Goal: Information Seeking & Learning: Learn about a topic

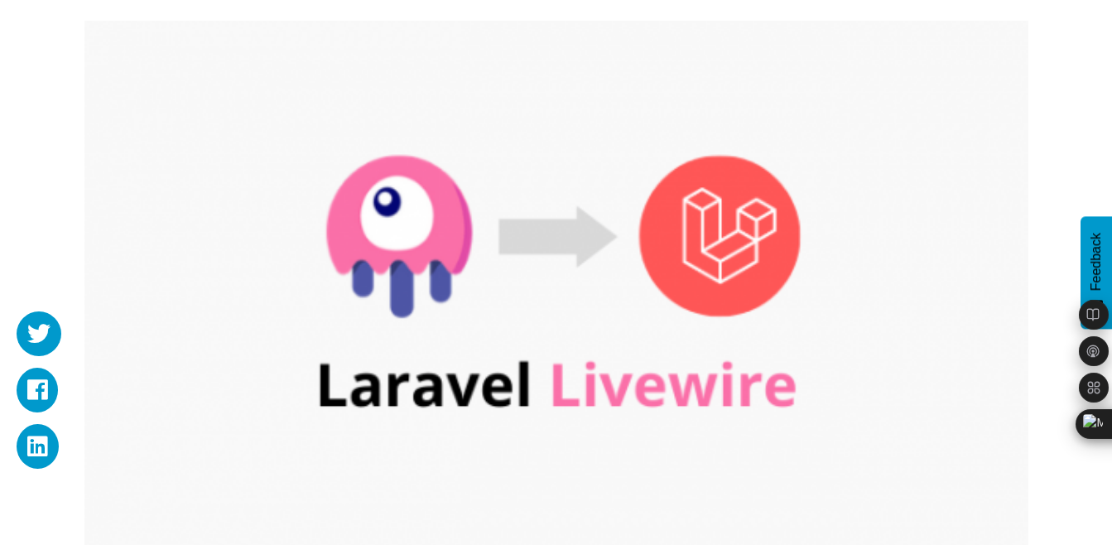
scroll to position [243, 0]
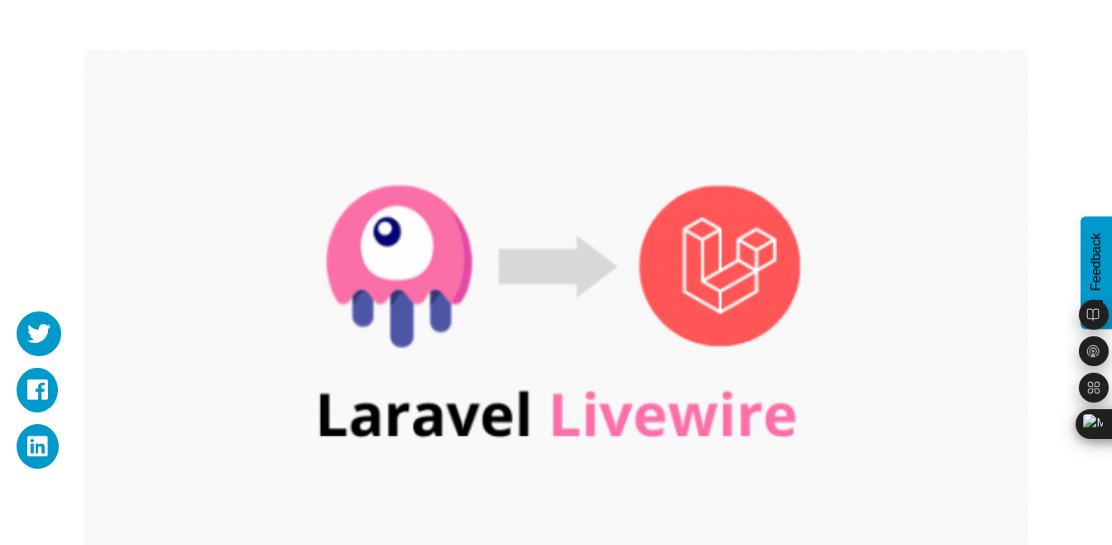
click at [566, 261] on img at bounding box center [556, 317] width 944 height 532
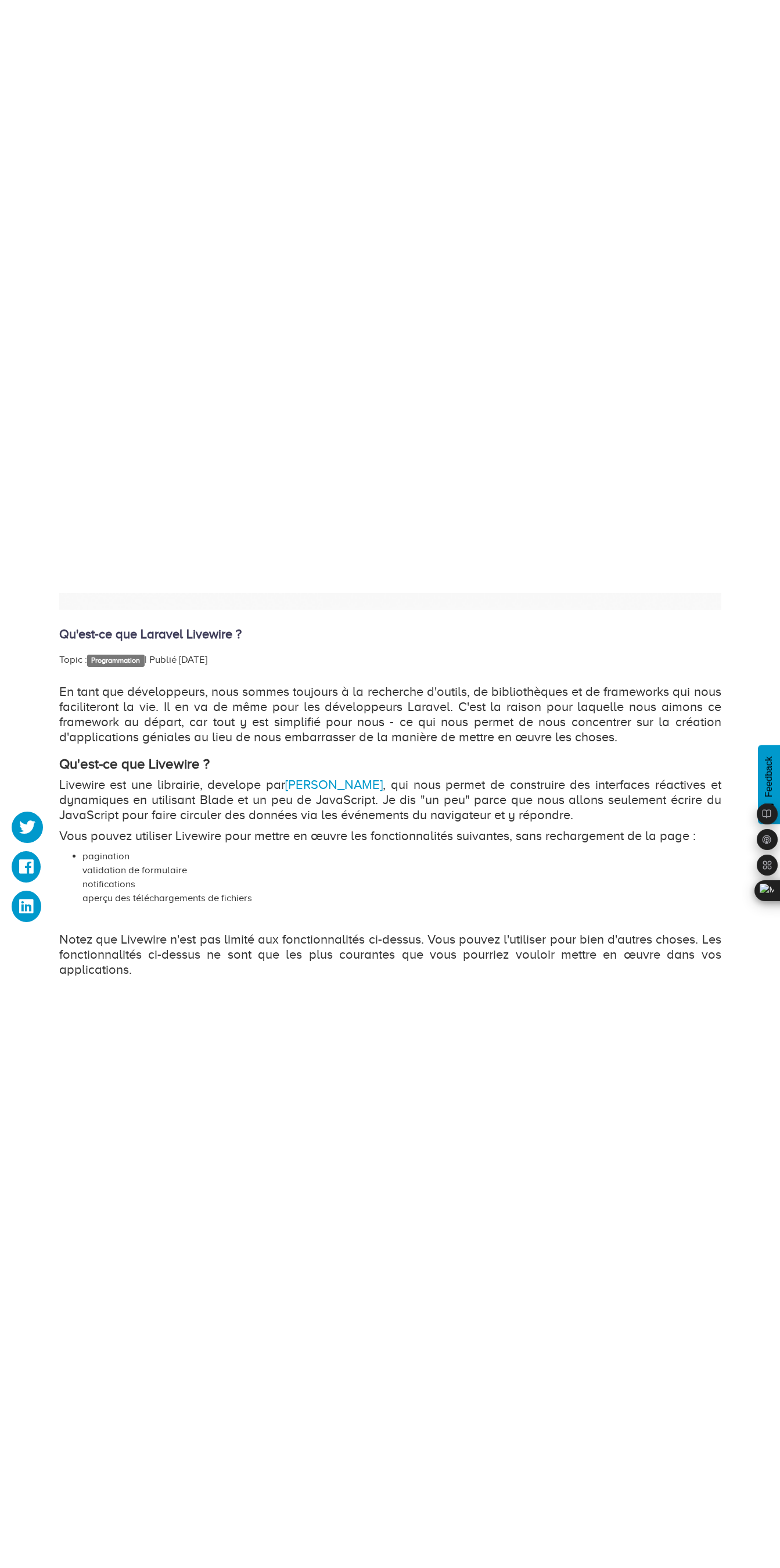
scroll to position [563, 0]
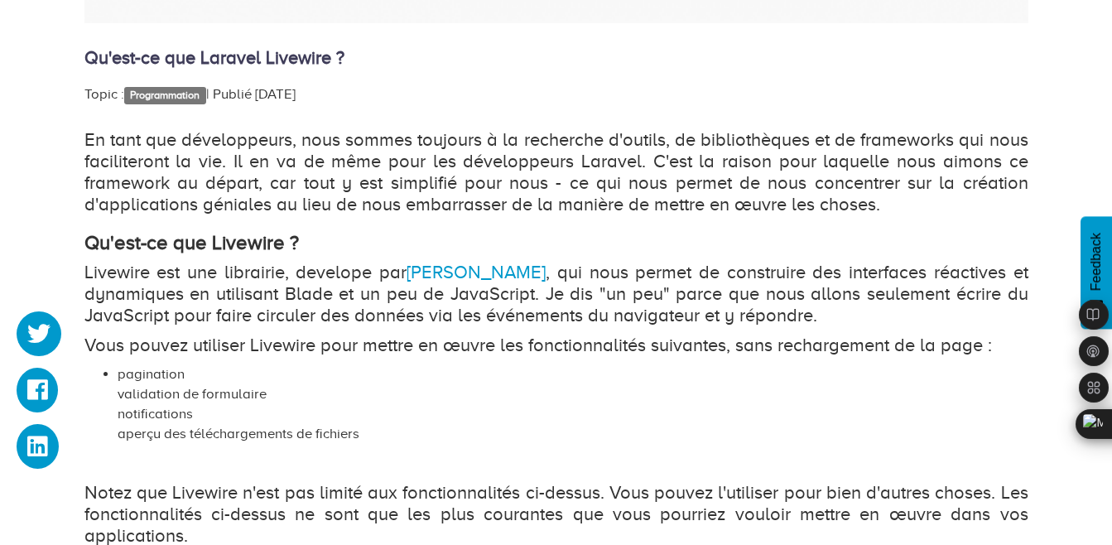
click at [952, 225] on div "En tant que développeurs, nous sommes toujours à la recherche d'outils, de bibl…" at bounding box center [556, 473] width 944 height 688
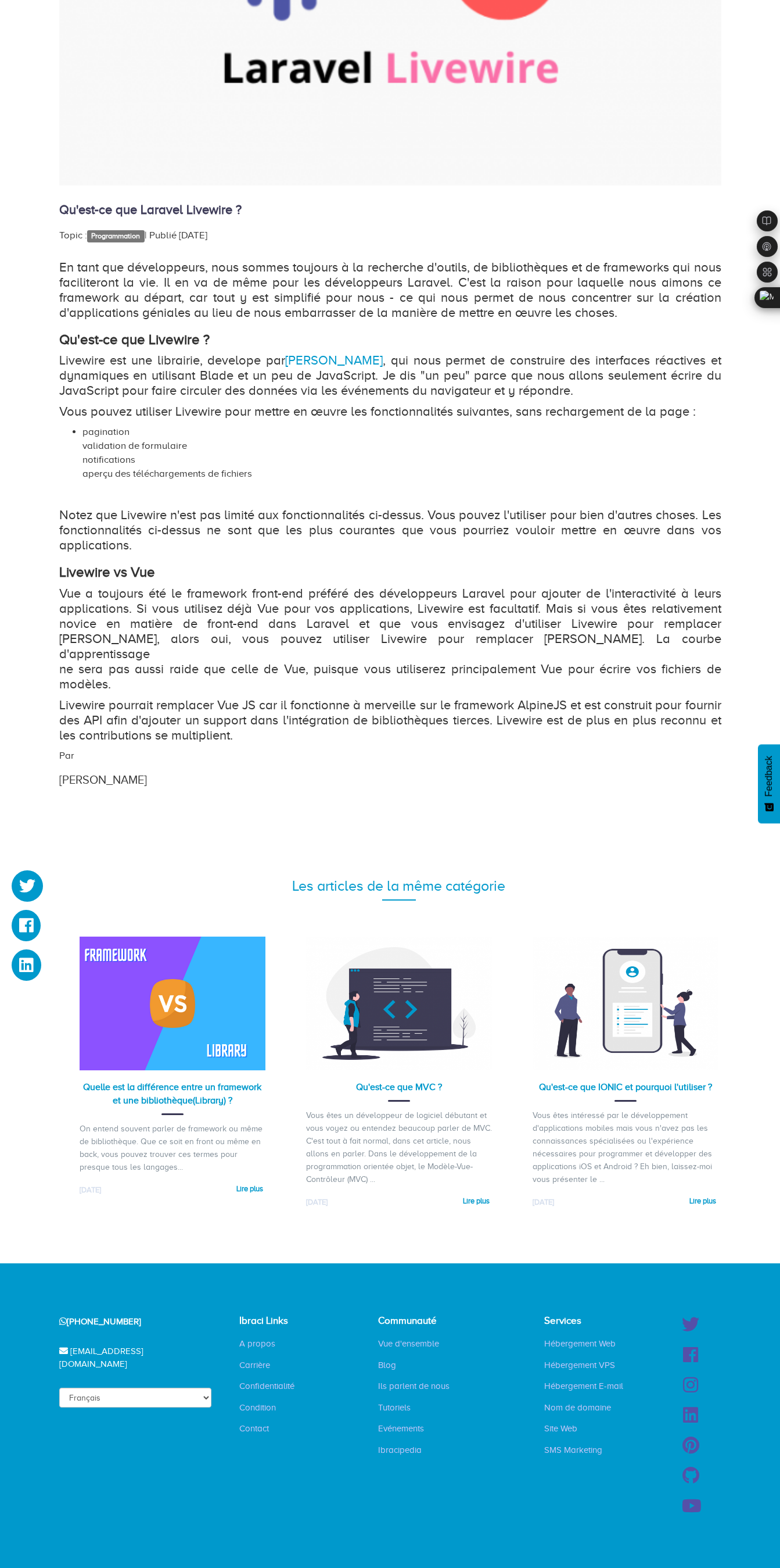
scroll to position [533, 0]
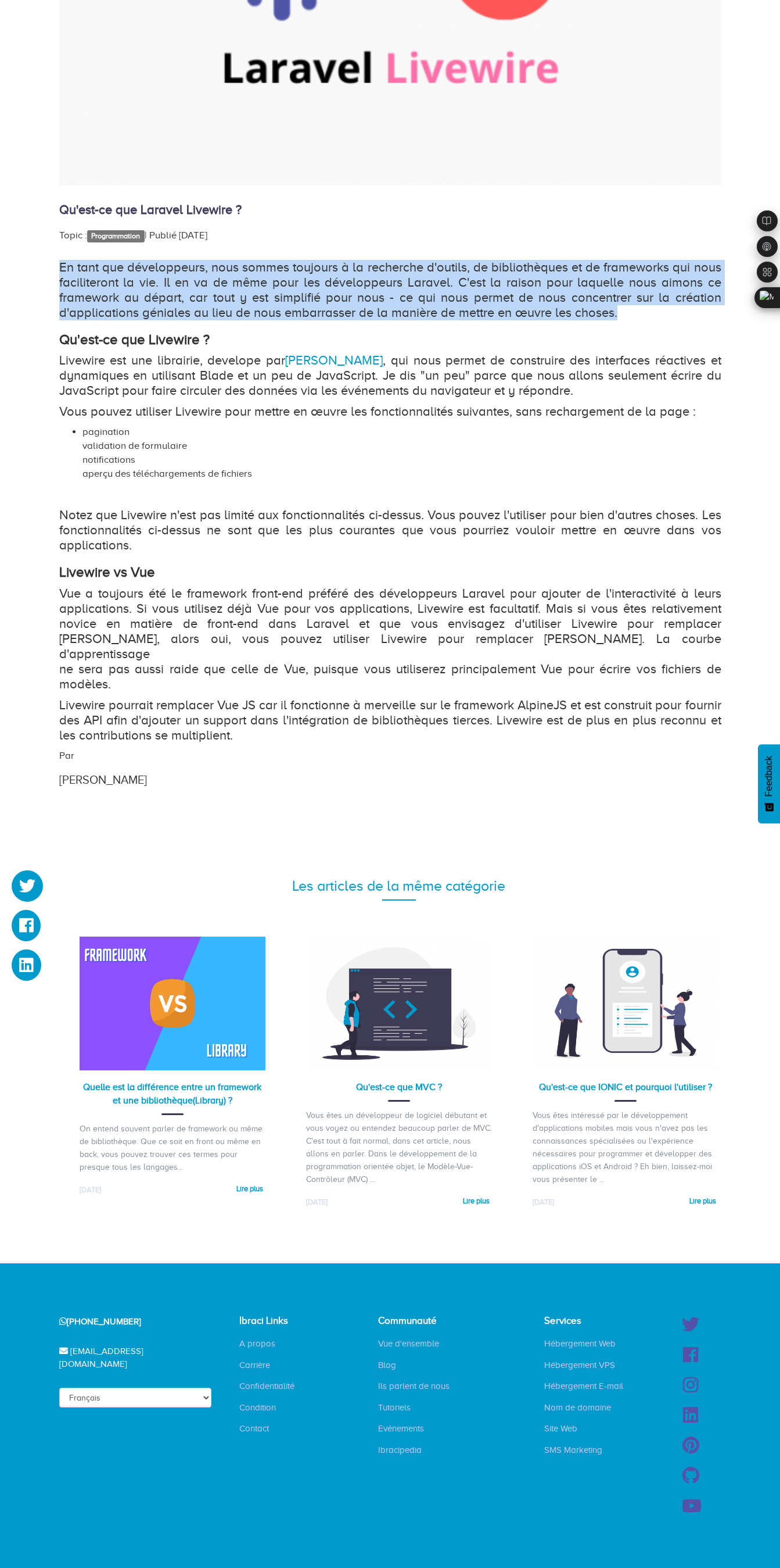
drag, startPoint x: 59, startPoint y: 126, endPoint x: 624, endPoint y: 175, distance: 567.1
click at [624, 260] on p "En tant que développeurs, nous sommes toujours à la recherche d'outils, de bibl…" at bounding box center [390, 290] width 662 height 60
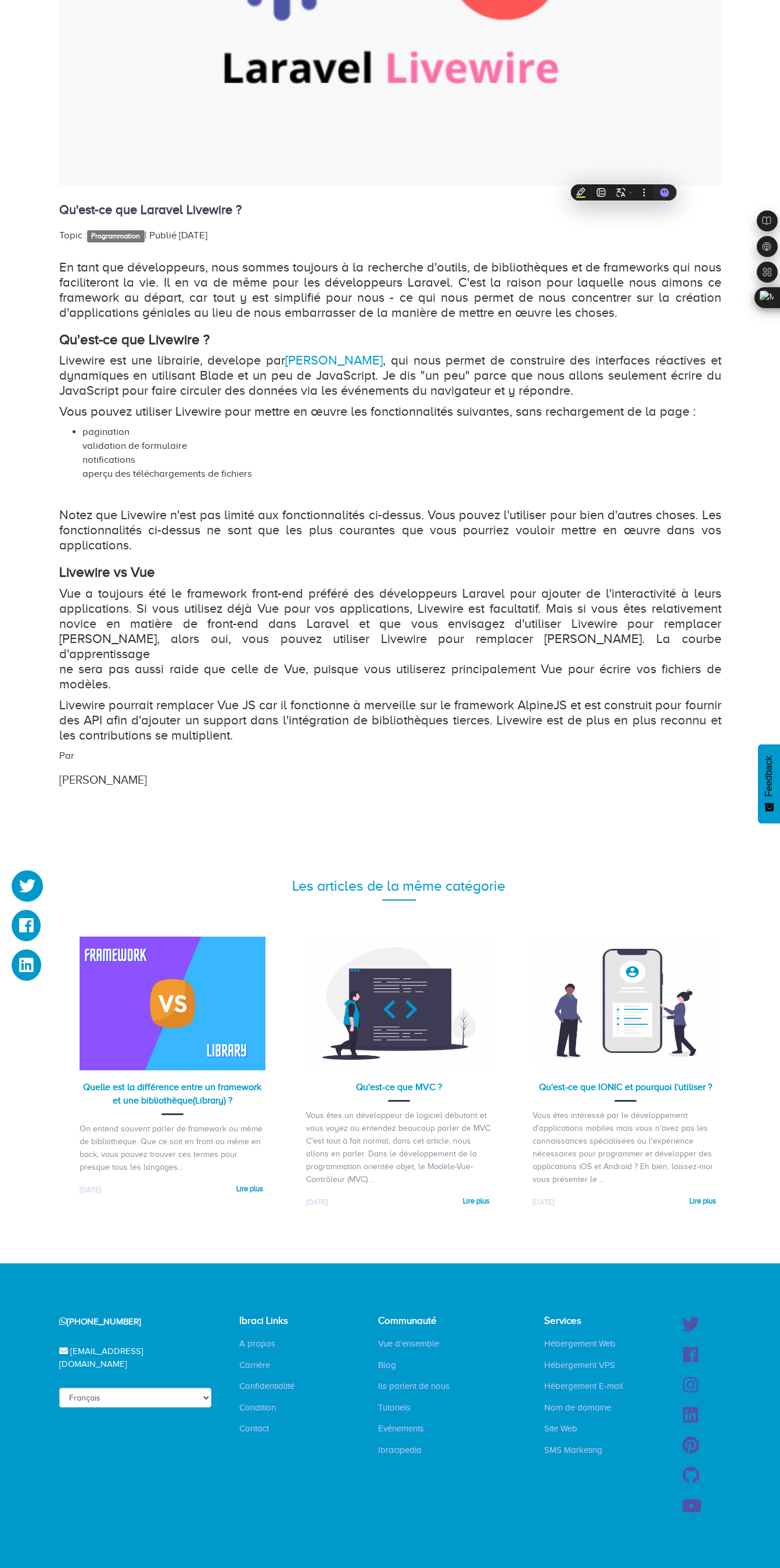
click at [424, 353] on p "Livewire est une librairie, develope par [PERSON_NAME] , qui nous permet de con…" at bounding box center [390, 376] width 662 height 46
drag, startPoint x: 62, startPoint y: 180, endPoint x: 641, endPoint y: 168, distance: 579.1
click at [641, 260] on div "En tant que développeurs, nous sommes toujours à la recherche d'outils, de bibl…" at bounding box center [390, 501] width 662 height 483
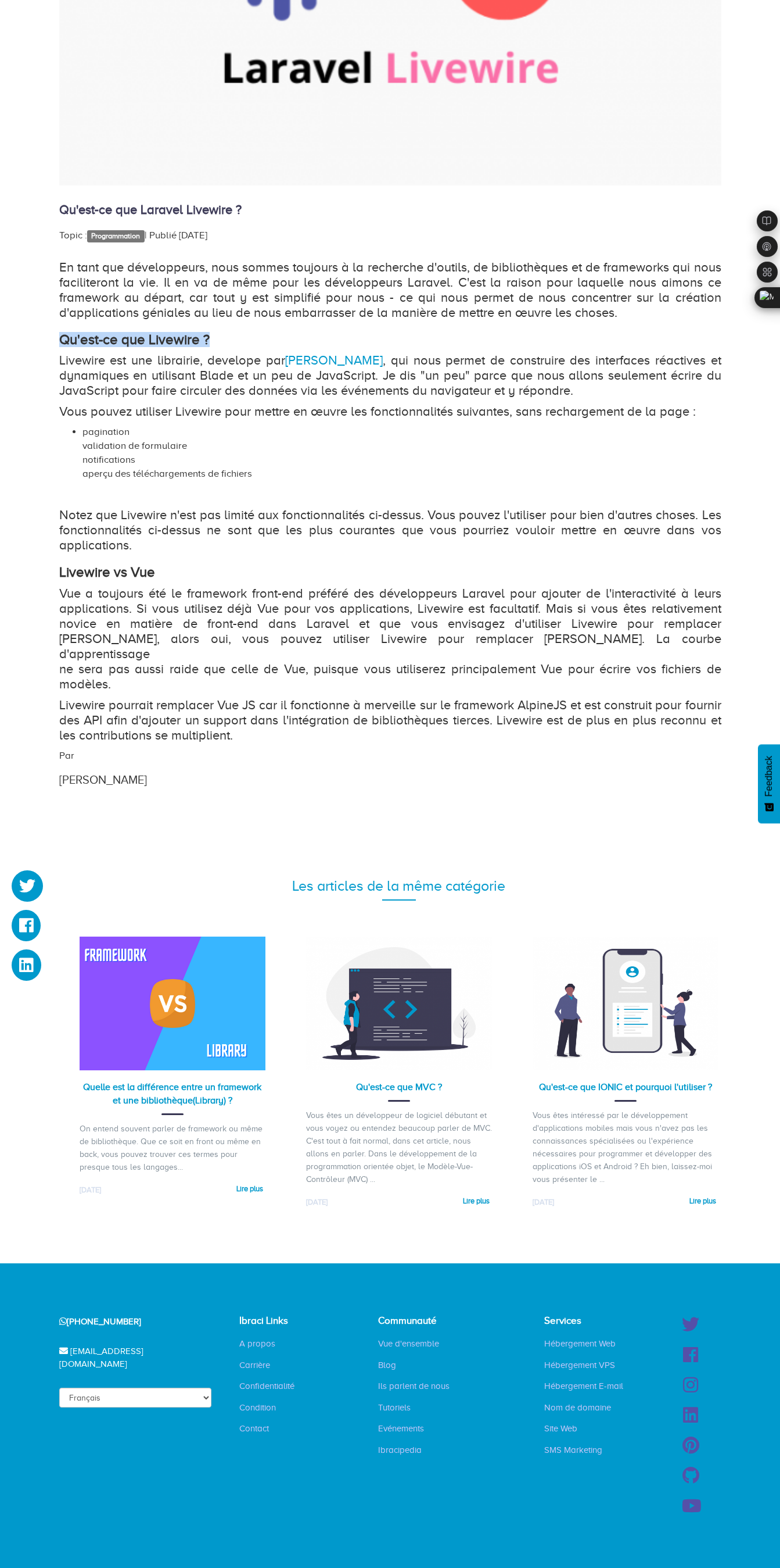
click at [65, 332] on strong "Qu'est-ce que Livewire ?" at bounding box center [134, 340] width 151 height 15
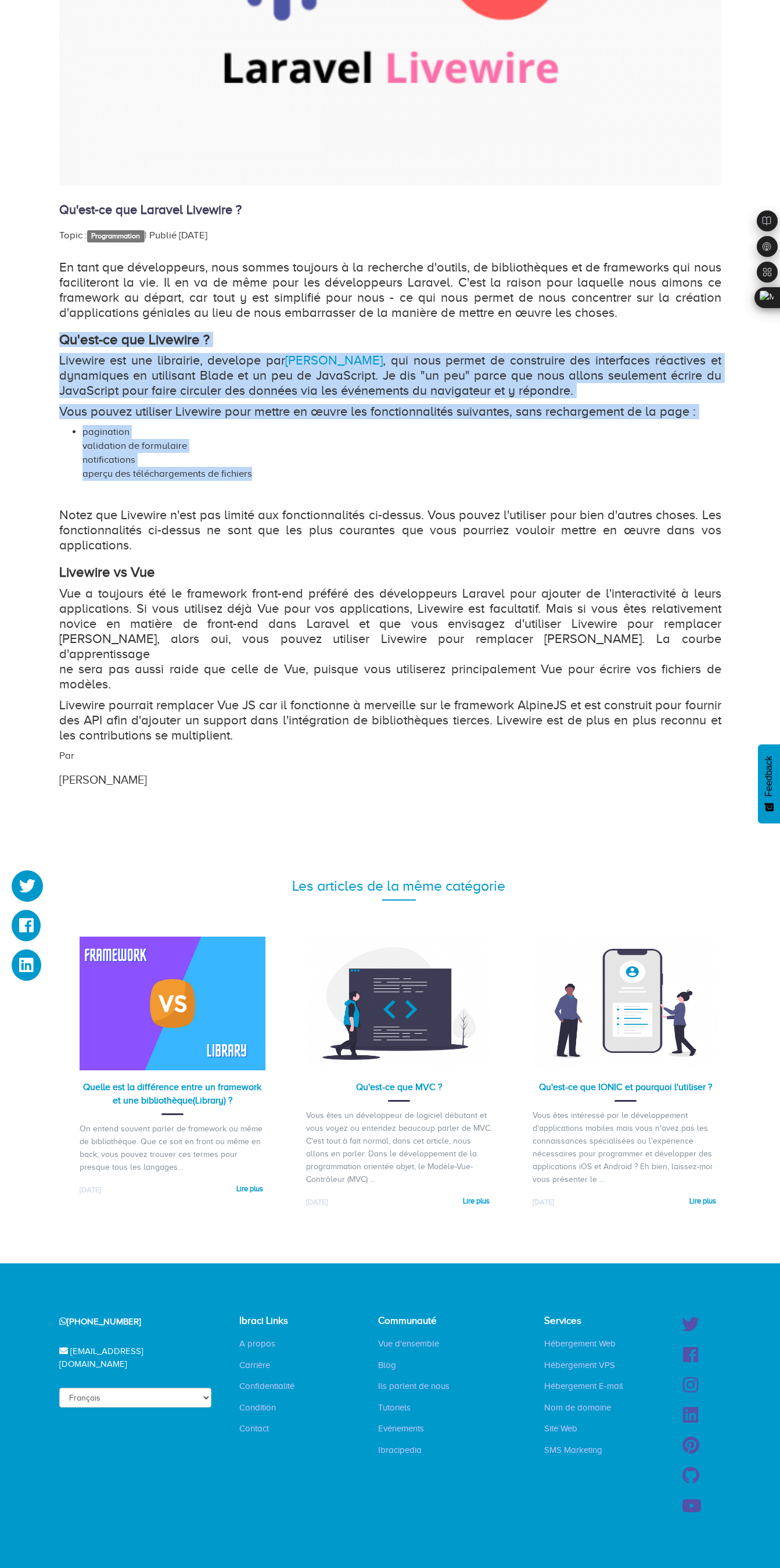
drag, startPoint x: 61, startPoint y: 86, endPoint x: 307, endPoint y: 221, distance: 280.6
click at [307, 260] on div "En tant que développeurs, nous sommes toujours à la recherche d'outils, de bibl…" at bounding box center [390, 501] width 662 height 483
copy div "Qu'est-ce que Livewire ? Livewire est une librairie, develope par [PERSON_NAME]…"
